Goal: Find contact information: Find contact information

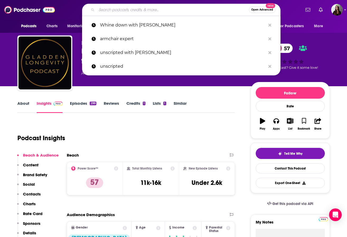
click at [139, 12] on input "Search podcasts, credits, & more..." at bounding box center [173, 10] width 152 height 8
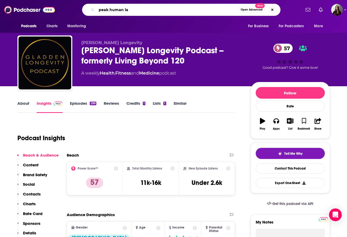
type input "peak human lab"
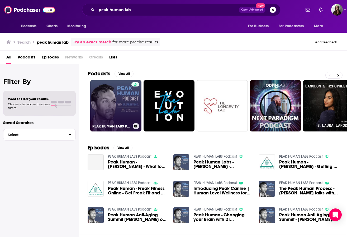
click at [110, 97] on link "PEAK HUMAN LABS Podcast" at bounding box center [115, 105] width 51 height 51
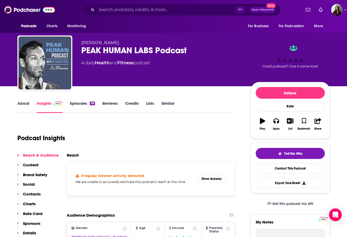
click at [205, 127] on div "Podcast Insights" at bounding box center [124, 134] width 214 height 27
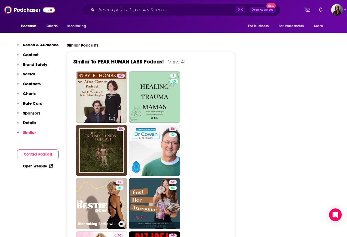
scroll to position [1007, 0]
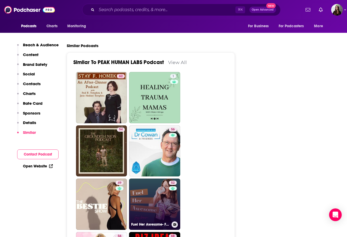
click at [148, 178] on link "52 Fuel Her Awesome- Food Freedom, Intuitive Eating, Empowered Eating, Overcomi…" at bounding box center [154, 203] width 51 height 51
type input "https://www.podchaser.com/podcasts/fuel-her-awesome-food-freedom-2379257"
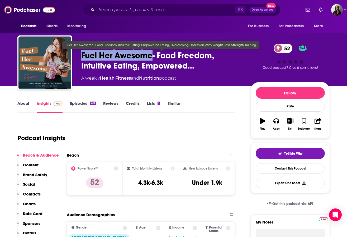
drag, startPoint x: 152, startPoint y: 54, endPoint x: 80, endPoint y: 54, distance: 72.4
click at [80, 54] on div "Jessika Brown- Registered Dietitian, Empowered Eating Coach, Intuitive Eating M…" at bounding box center [173, 63] width 313 height 57
copy h2 "Fuel Her Awesome"
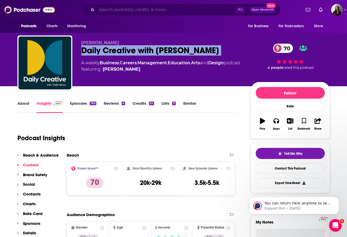
click at [127, 11] on input "Search podcasts, credits, & more..." at bounding box center [166, 10] width 139 height 8
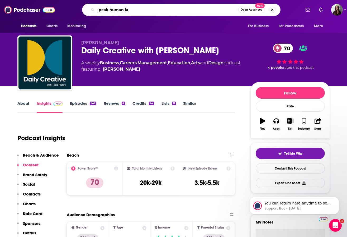
type input "peak human lab"
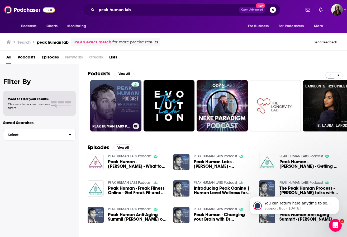
click at [111, 101] on link "PEAK HUMAN LABS Podcast" at bounding box center [115, 105] width 51 height 51
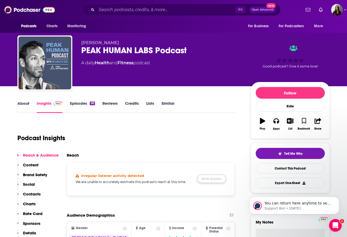
click at [206, 179] on button "Show Anyway" at bounding box center [211, 178] width 29 height 8
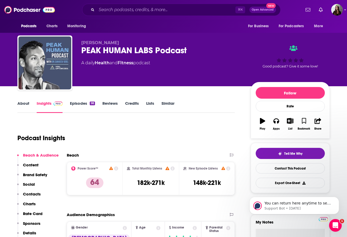
click at [122, 50] on div "PEAK HUMAN LABS Podcast" at bounding box center [161, 50] width 161 height 10
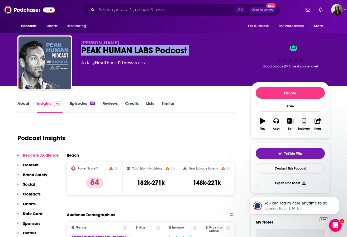
click at [122, 50] on div "PEAK HUMAN LABS Podcast" at bounding box center [161, 50] width 161 height 10
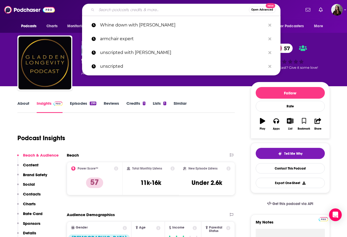
click at [164, 11] on input "Search podcasts, credits, & more..." at bounding box center [173, 10] width 152 height 8
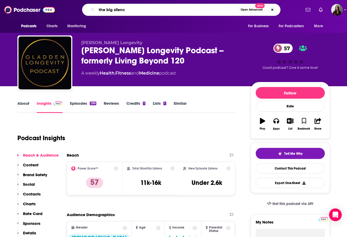
type input "the big silence"
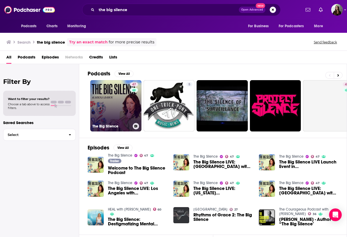
click at [120, 107] on link "47 The Big Silence" at bounding box center [115, 105] width 51 height 51
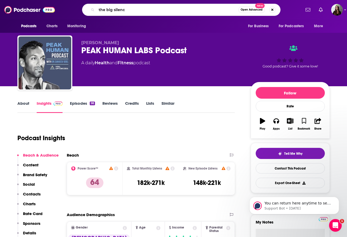
type input "the big silence"
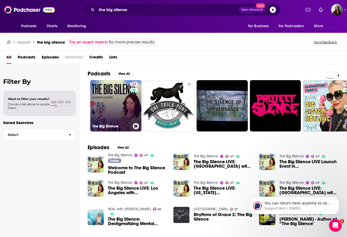
click at [104, 111] on link "47 The Big Silence" at bounding box center [115, 105] width 51 height 51
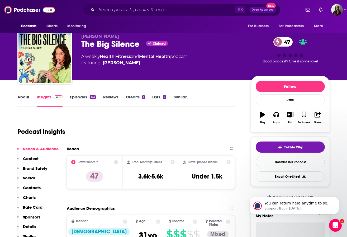
scroll to position [7, 0]
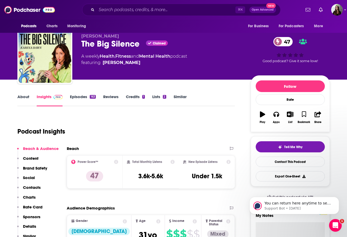
click at [82, 95] on link "Episodes 163" at bounding box center [83, 100] width 26 height 12
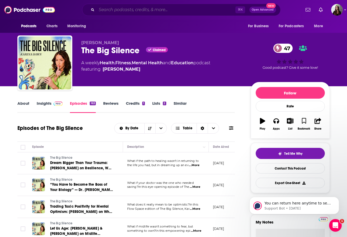
click at [138, 11] on input "Search podcasts, credits, & more..." at bounding box center [166, 10] width 139 height 8
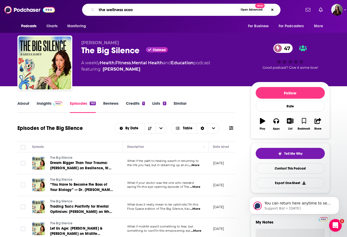
type input "the wellness scoop"
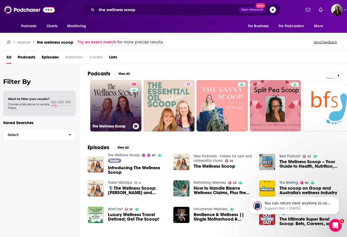
click at [109, 110] on link "80 The Wellness Scoop" at bounding box center [115, 105] width 51 height 51
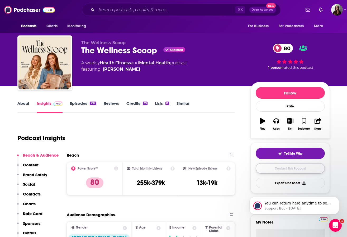
click at [267, 167] on link "Contact This Podcast" at bounding box center [290, 168] width 69 height 10
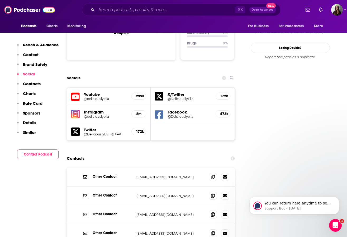
scroll to position [560, 0]
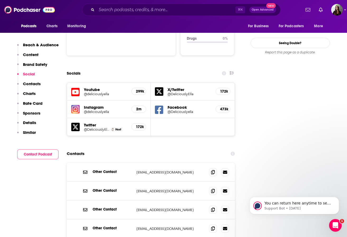
click at [95, 87] on h5 "Youtube" at bounding box center [106, 89] width 44 height 5
click at [75, 88] on icon at bounding box center [75, 92] width 8 height 8
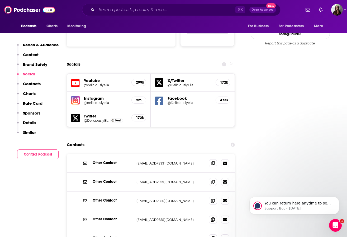
scroll to position [569, 0]
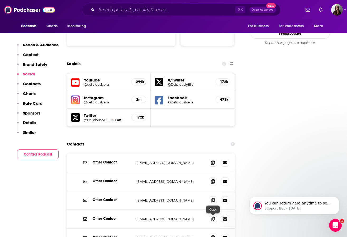
click at [216, 233] on span at bounding box center [213, 237] width 8 height 8
